Goal: Information Seeking & Learning: Learn about a topic

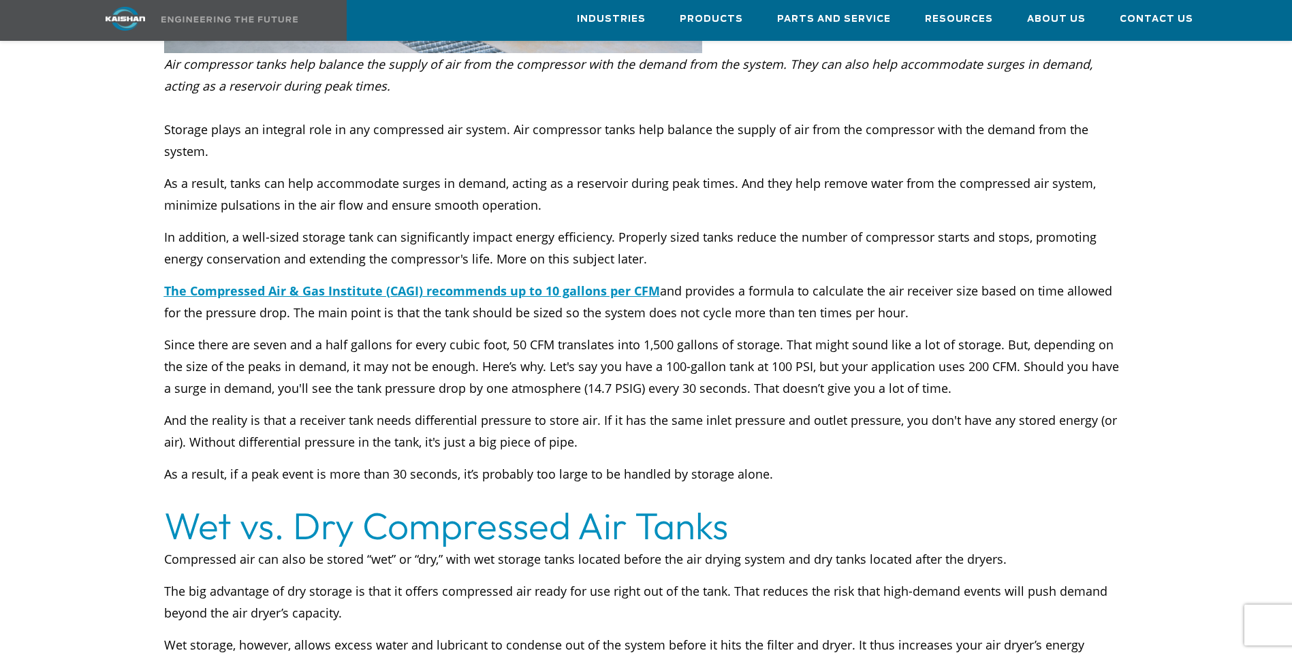
scroll to position [613, 0]
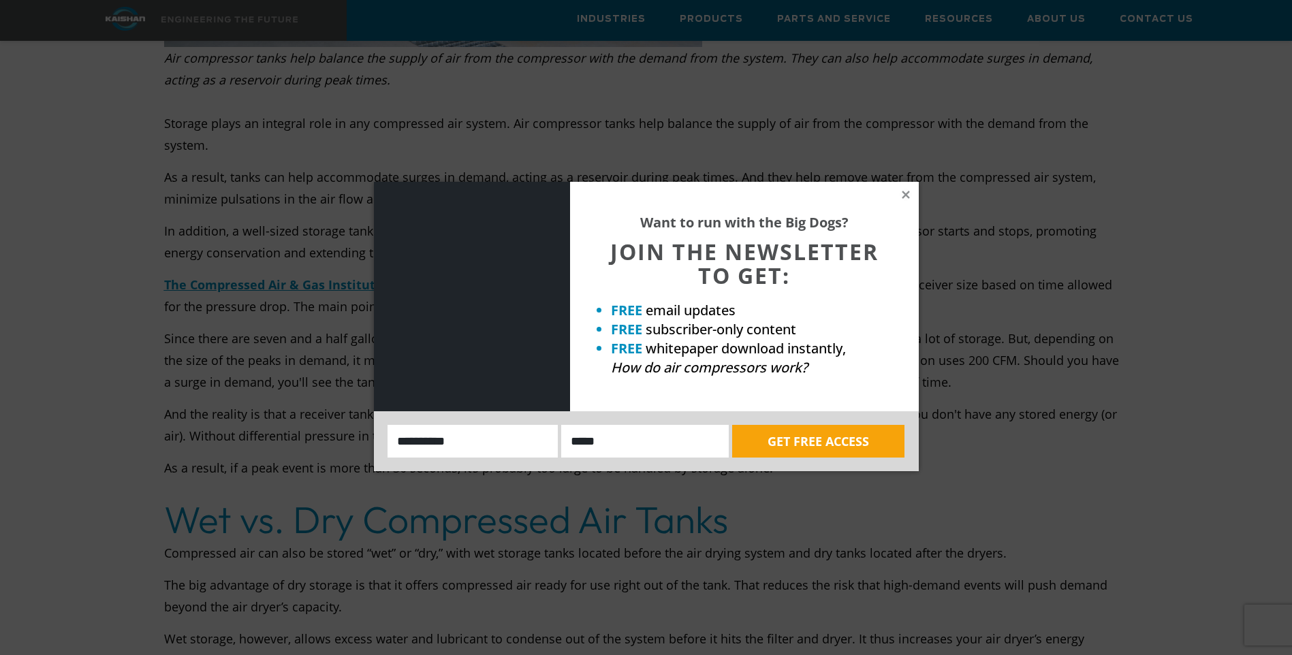
drag, startPoint x: 174, startPoint y: 99, endPoint x: 673, endPoint y: 214, distance: 511.6
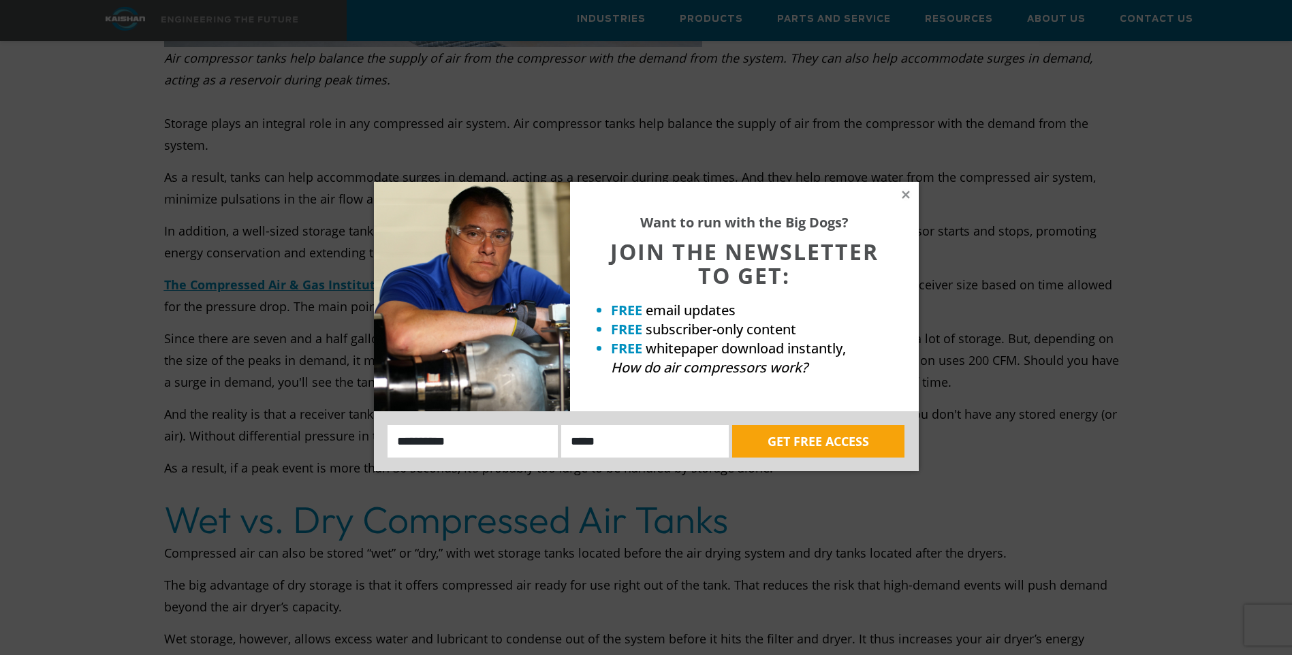
click at [908, 192] on icon at bounding box center [905, 194] width 7 height 7
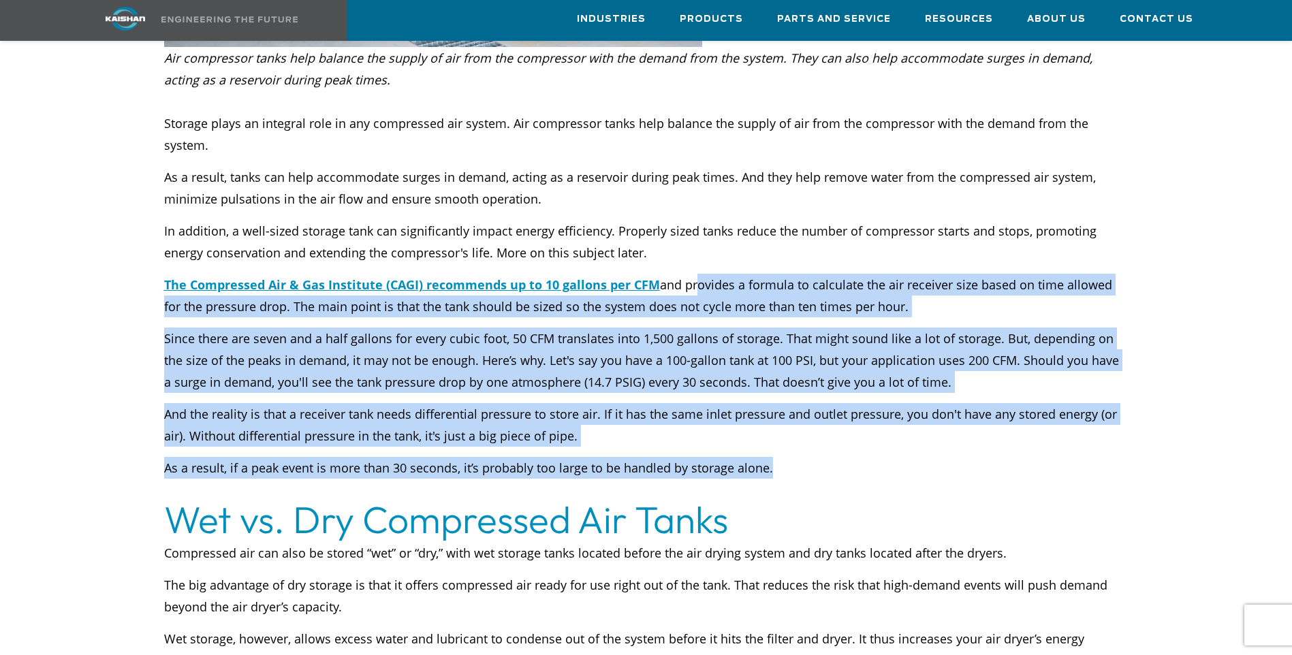
drag, startPoint x: 698, startPoint y: 245, endPoint x: 808, endPoint y: 413, distance: 200.6
click at [808, 413] on div "Storage plays an integral role in any compressed air system. Air compressor tan…" at bounding box center [646, 306] width 964 height 388
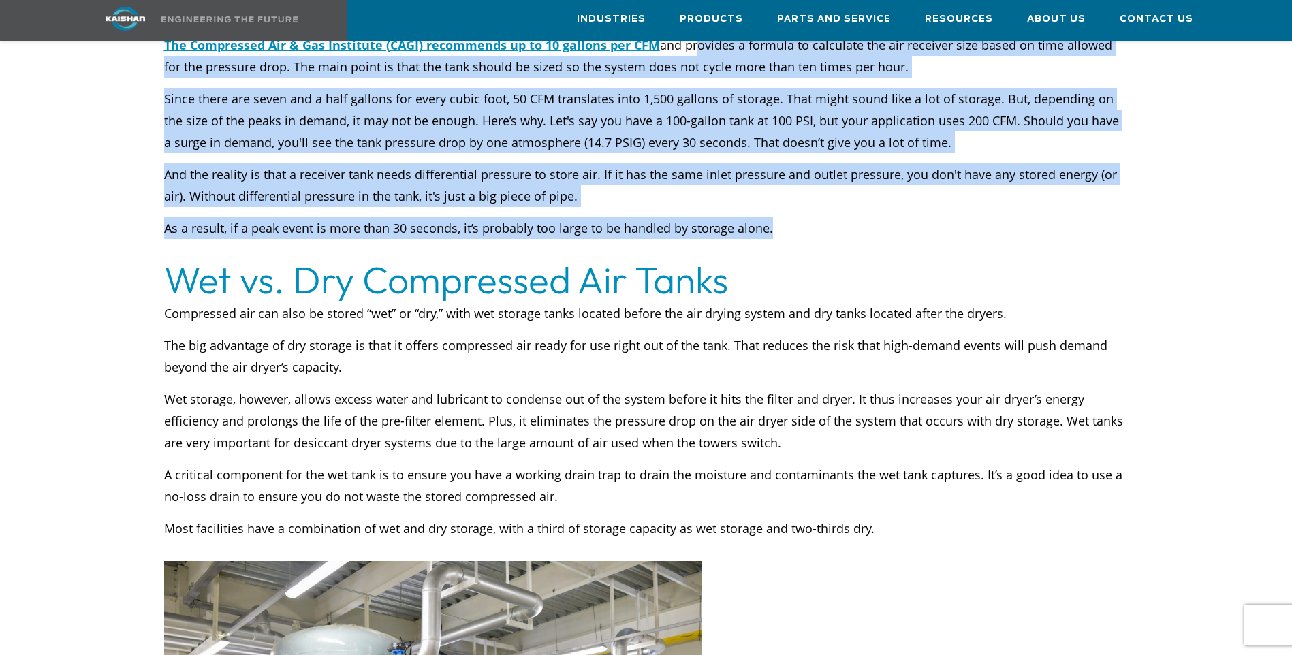
scroll to position [953, 0]
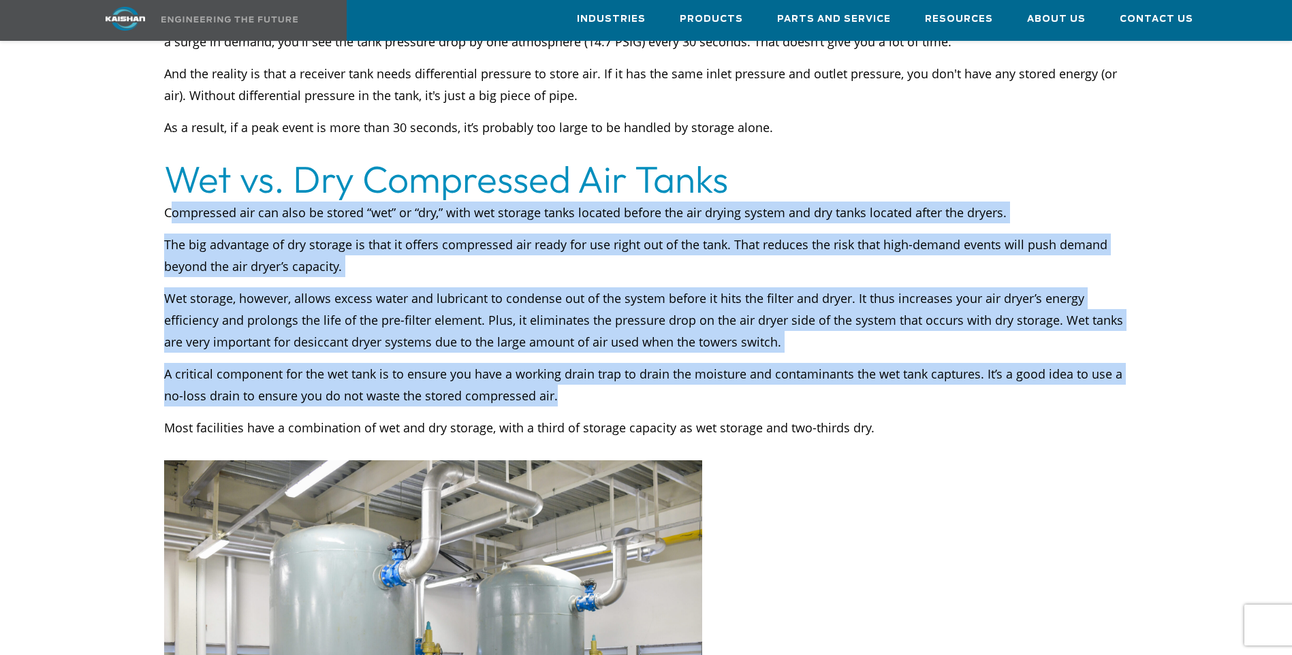
drag, startPoint x: 171, startPoint y: 168, endPoint x: 804, endPoint y: 347, distance: 658.1
click at [804, 347] on div "Compressed air can also be stored “wet” or “dry,” with wet storage tanks locate…" at bounding box center [646, 331] width 964 height 259
click at [804, 363] on p "A critical component for the wet tank is to ensure you have a working drain tra…" at bounding box center [646, 385] width 964 height 44
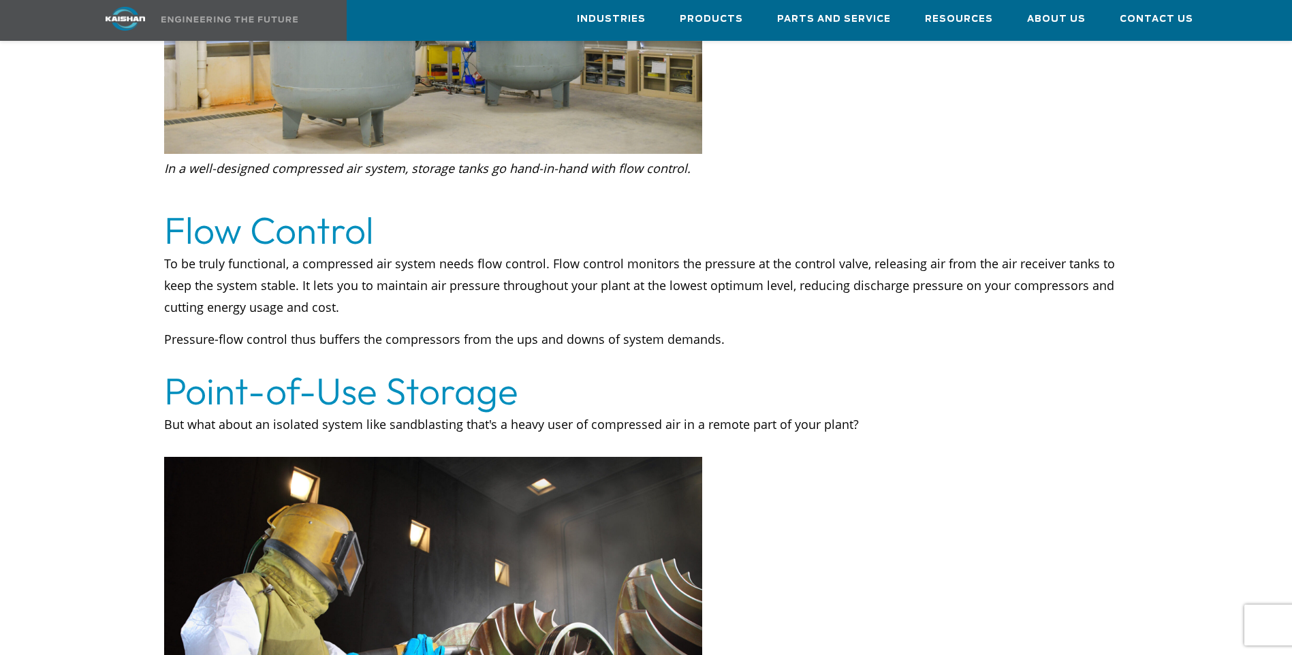
scroll to position [1634, 0]
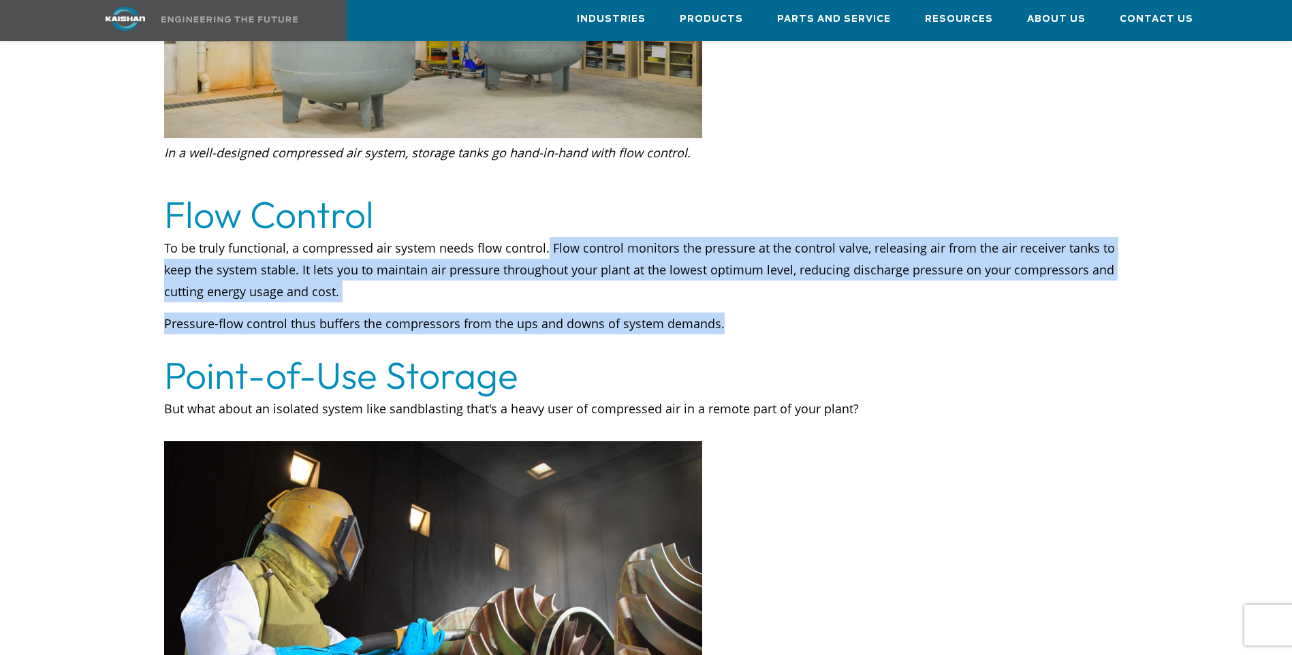
drag, startPoint x: 544, startPoint y: 203, endPoint x: 1087, endPoint y: 263, distance: 546.7
click at [1087, 263] on div "To be truly functional, a compressed air system needs flow control. Flow contro…" at bounding box center [646, 296] width 964 height 119
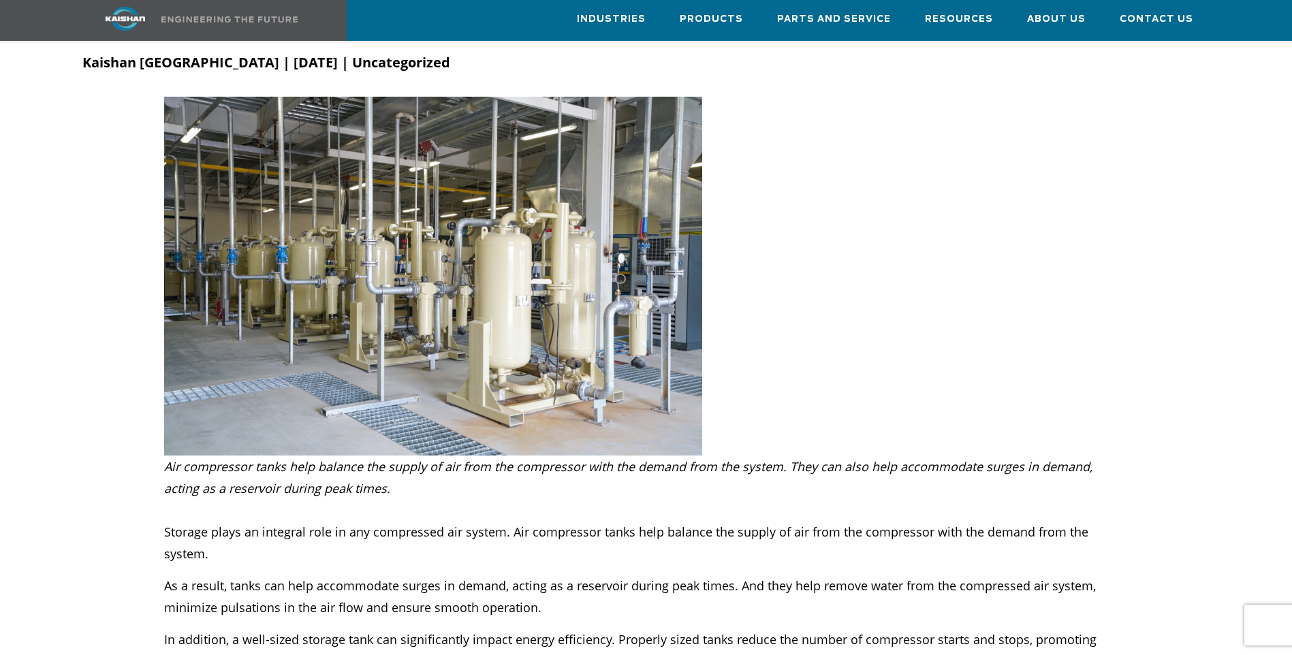
scroll to position [477, 0]
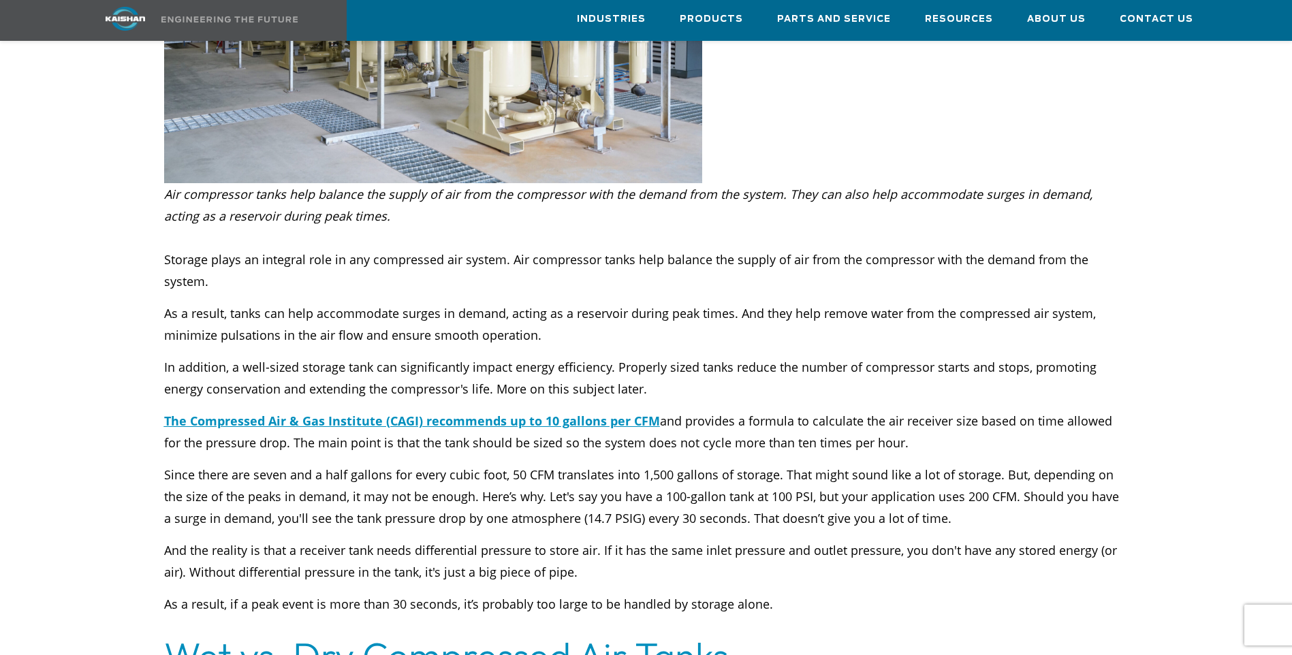
click at [660, 304] on div "Storage plays an integral role in any compressed air system. Air compressor tan…" at bounding box center [646, 443] width 964 height 388
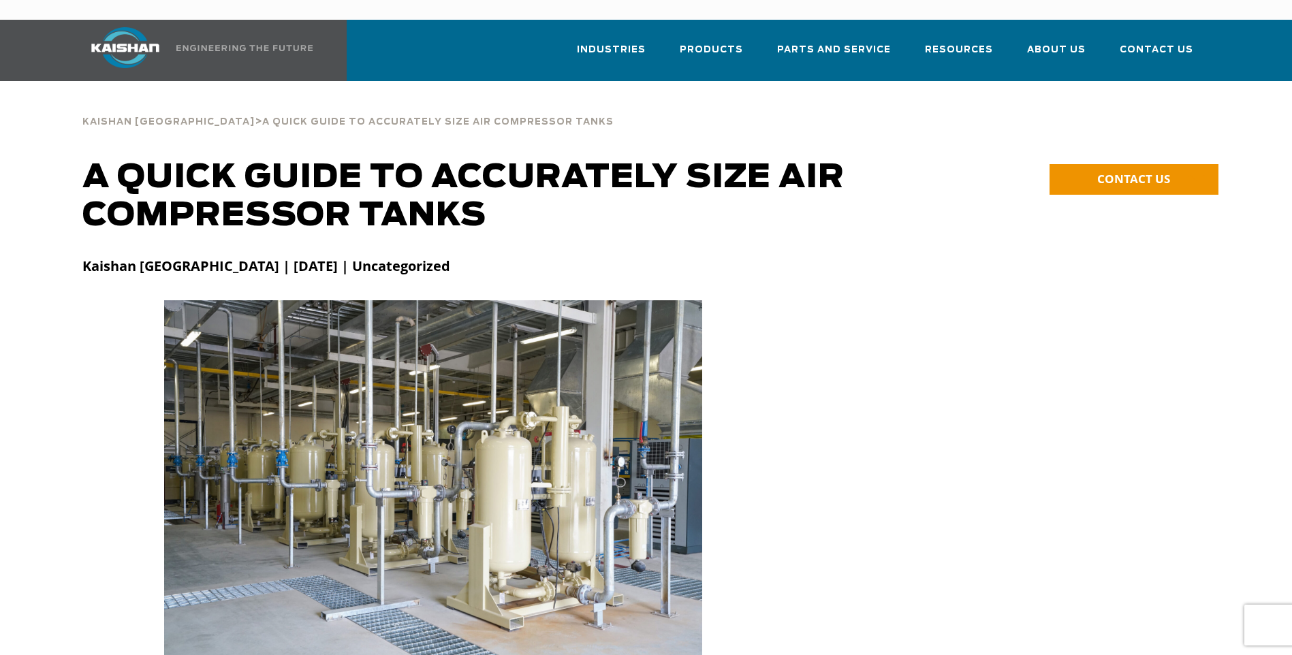
scroll to position [0, 0]
